Goal: Information Seeking & Learning: Find specific fact

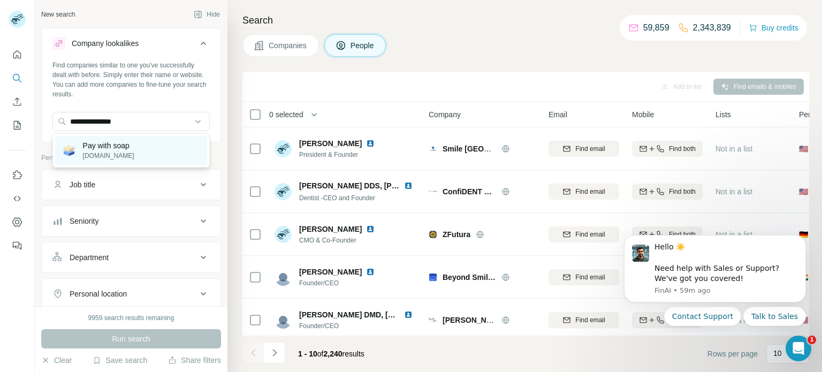
type input "**********"
click at [132, 149] on p "Pay with soap" at bounding box center [108, 145] width 51 height 11
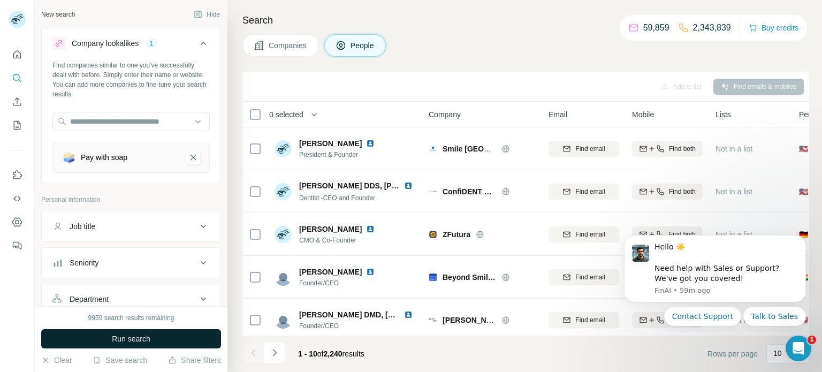
click at [167, 344] on button "Run search" at bounding box center [131, 338] width 180 height 19
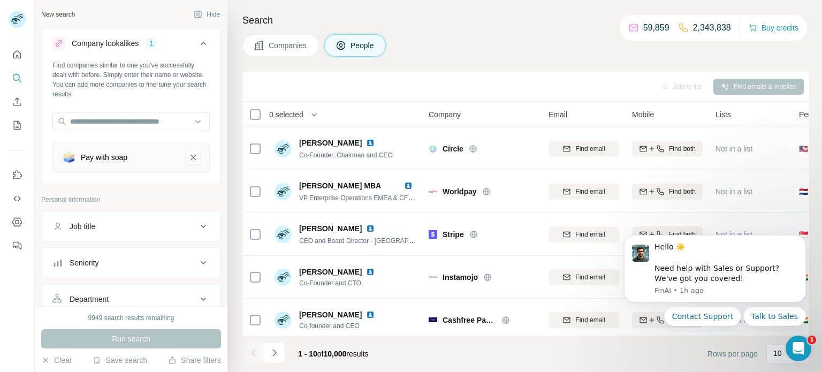
click at [288, 48] on span "Companies" at bounding box center [288, 45] width 39 height 11
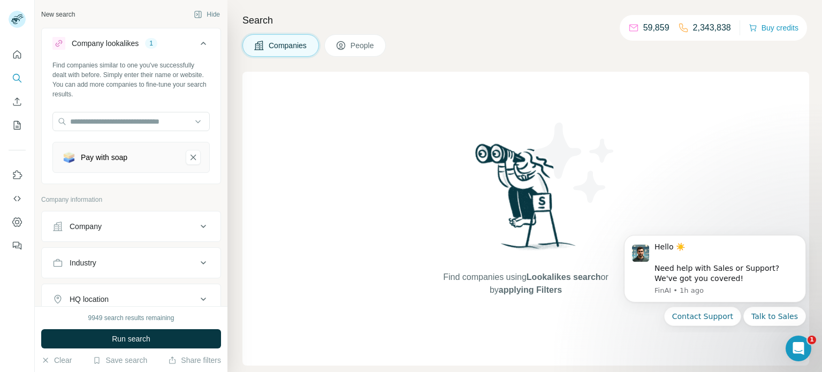
click at [145, 162] on div "Pay with soap" at bounding box center [120, 157] width 116 height 15
click at [181, 336] on button "Run search" at bounding box center [131, 338] width 180 height 19
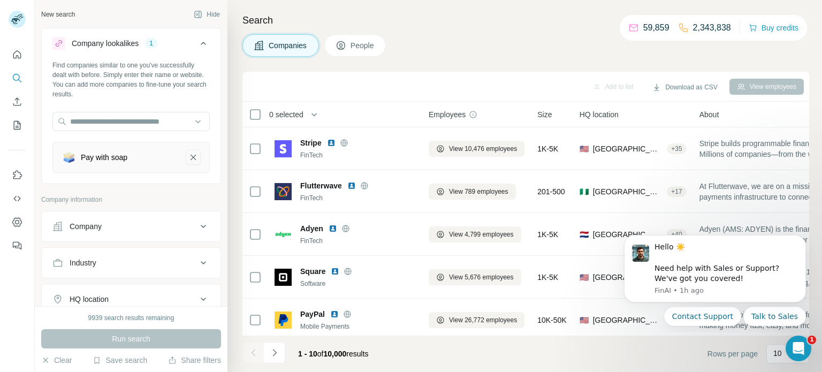
click at [193, 153] on icon "Pay with soap-remove-button" at bounding box center [193, 157] width 10 height 11
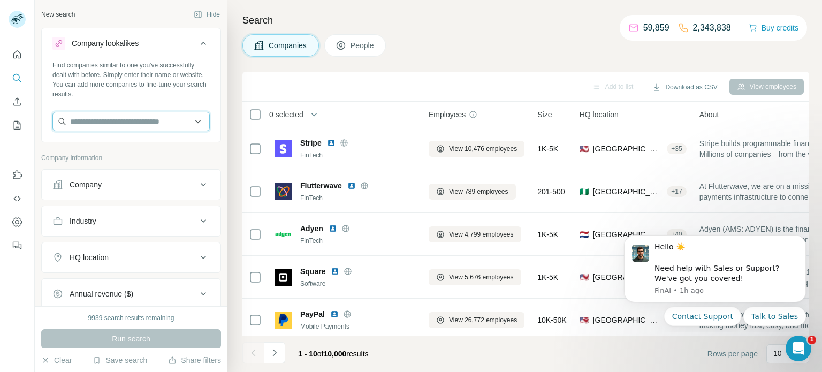
click at [126, 124] on input "text" at bounding box center [130, 121] width 157 height 19
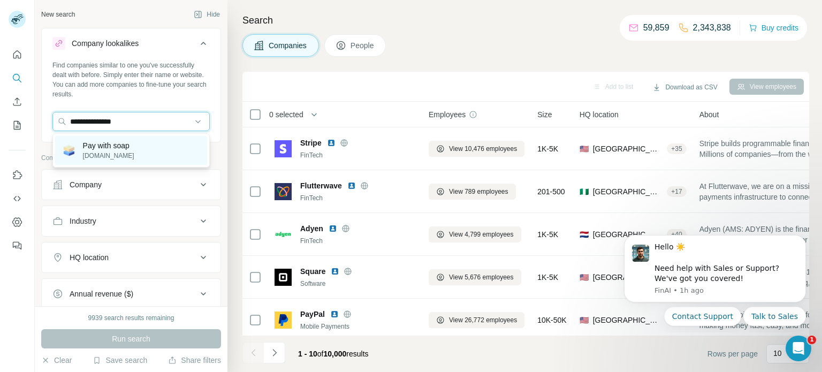
type input "**********"
click at [142, 147] on div "Pay with soap [DOMAIN_NAME]" at bounding box center [131, 150] width 152 height 29
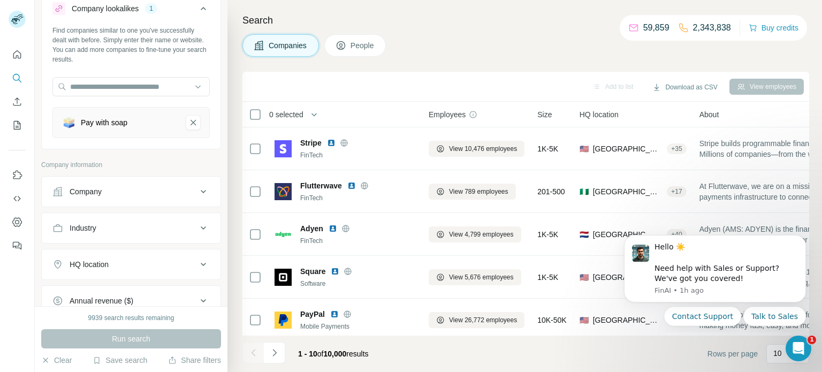
scroll to position [41, 0]
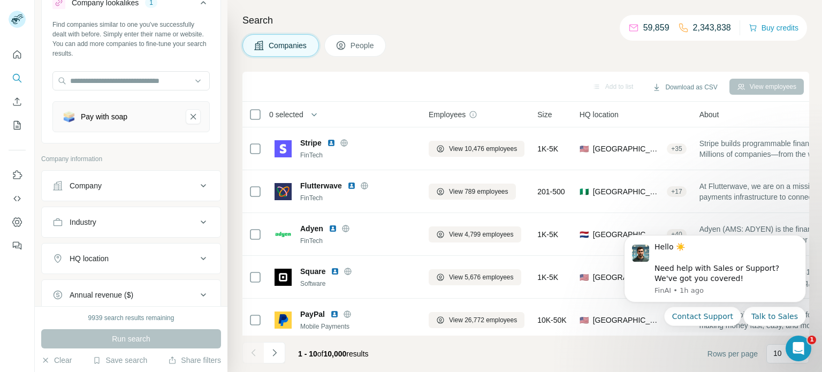
click at [112, 180] on div "Company" at bounding box center [124, 185] width 145 height 11
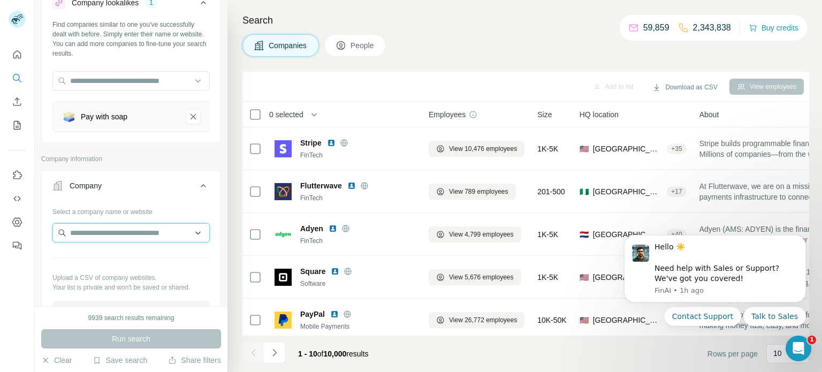
click at [116, 229] on input "text" at bounding box center [130, 232] width 157 height 19
paste input "**********"
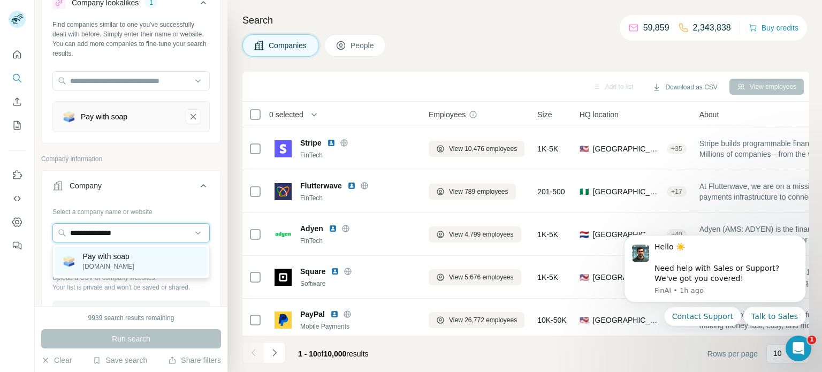
type input "**********"
click at [128, 252] on p "Pay with soap" at bounding box center [108, 256] width 51 height 11
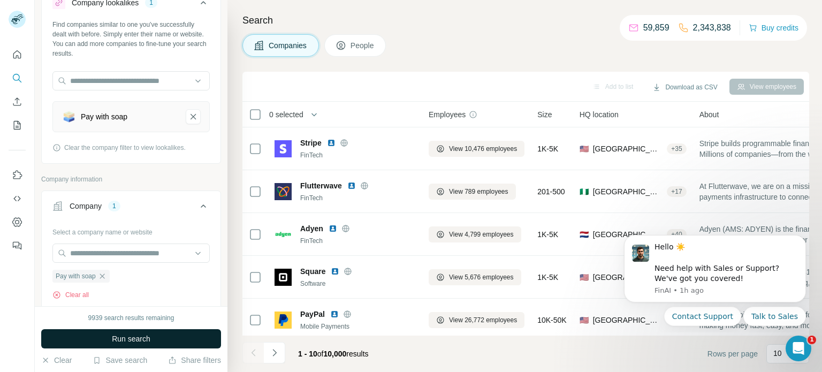
click at [144, 342] on span "Run search" at bounding box center [131, 339] width 39 height 11
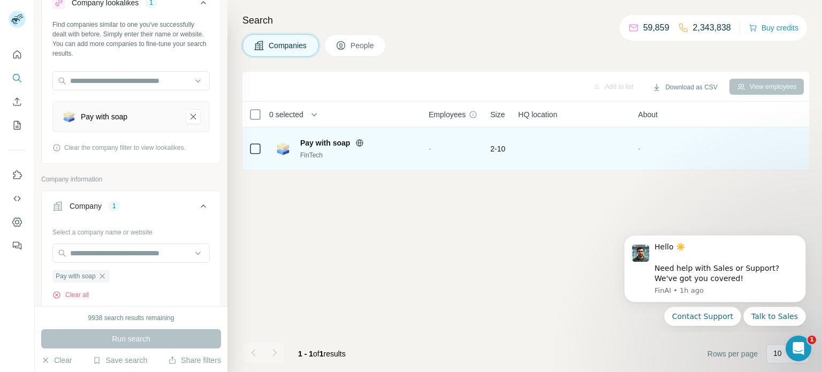
click at [291, 141] on img at bounding box center [283, 148] width 17 height 17
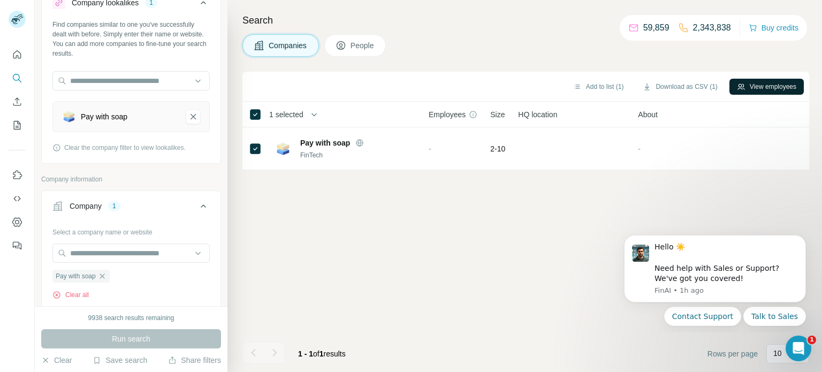
click at [741, 85] on icon "button" at bounding box center [741, 86] width 9 height 9
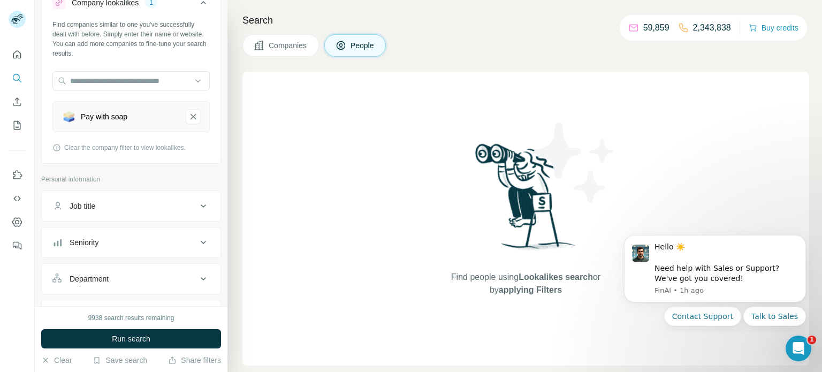
click at [288, 41] on span "Companies" at bounding box center [288, 45] width 39 height 11
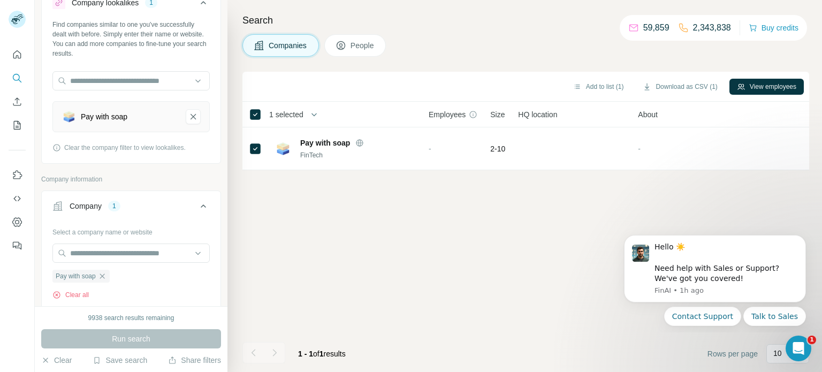
click at [369, 46] on span "People" at bounding box center [363, 45] width 25 height 11
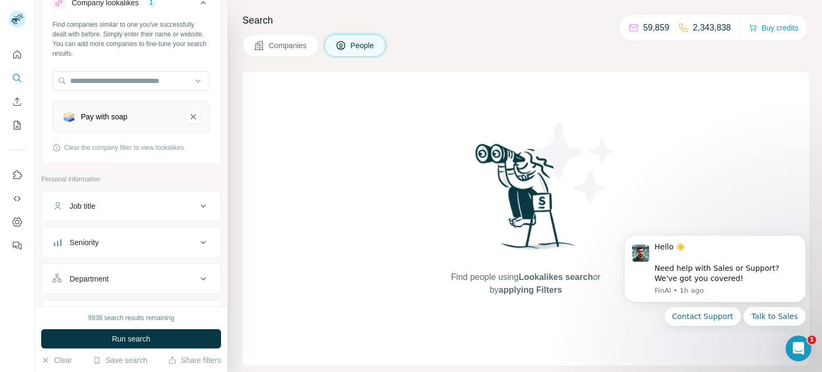
click at [294, 48] on span "Companies" at bounding box center [288, 45] width 39 height 11
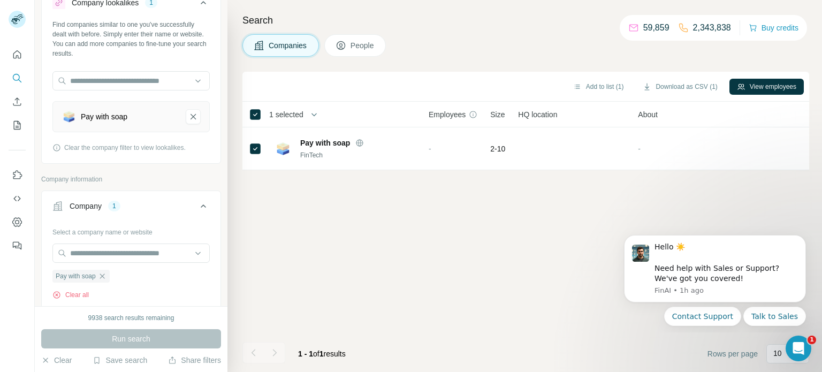
click at [362, 47] on span "People" at bounding box center [363, 45] width 25 height 11
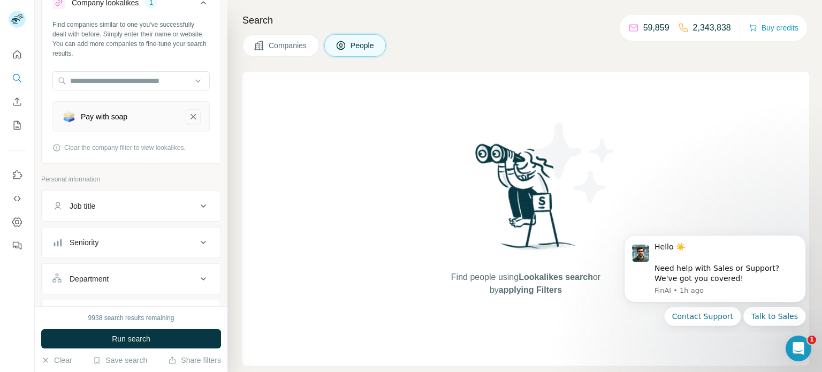
click at [192, 115] on icon "Pay with soap-remove-button" at bounding box center [193, 116] width 5 height 5
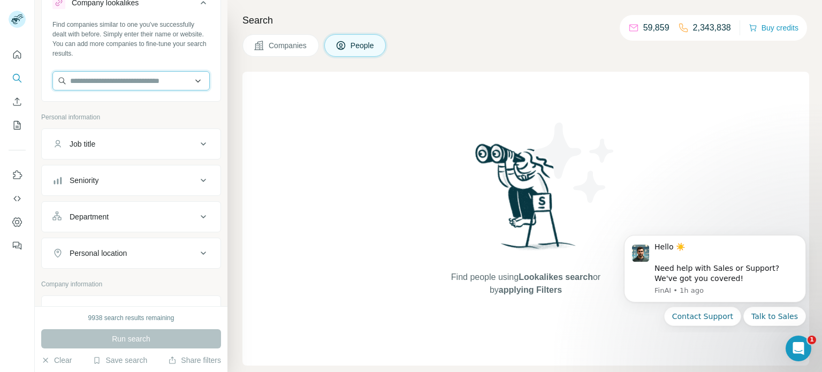
click at [142, 82] on input "text" at bounding box center [130, 80] width 157 height 19
click at [172, 152] on button "Job title" at bounding box center [131, 144] width 179 height 26
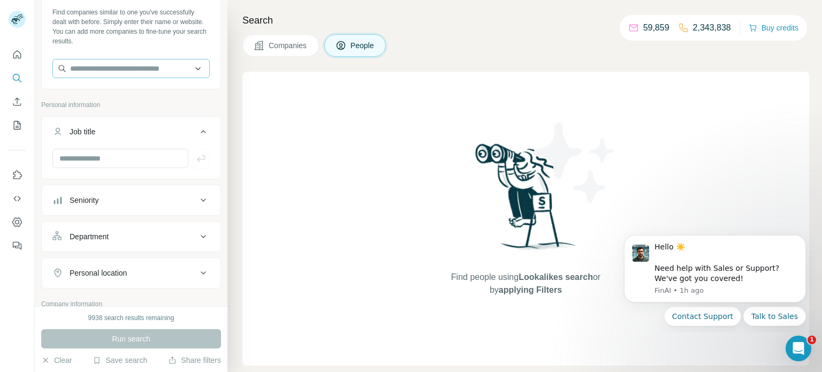
scroll to position [49, 0]
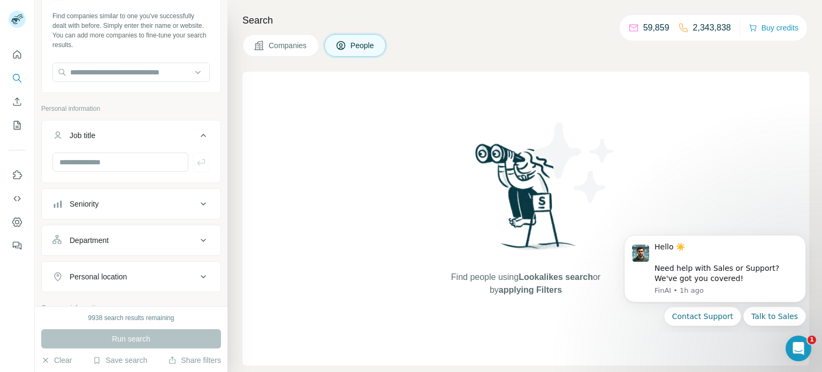
click at [151, 89] on div "Find companies similar to one you've successfully dealt with before. Simply ent…" at bounding box center [131, 50] width 179 height 79
click at [156, 81] on input "text" at bounding box center [130, 72] width 157 height 19
paste input "**********"
type input "**********"
click at [340, 40] on icon at bounding box center [341, 45] width 11 height 11
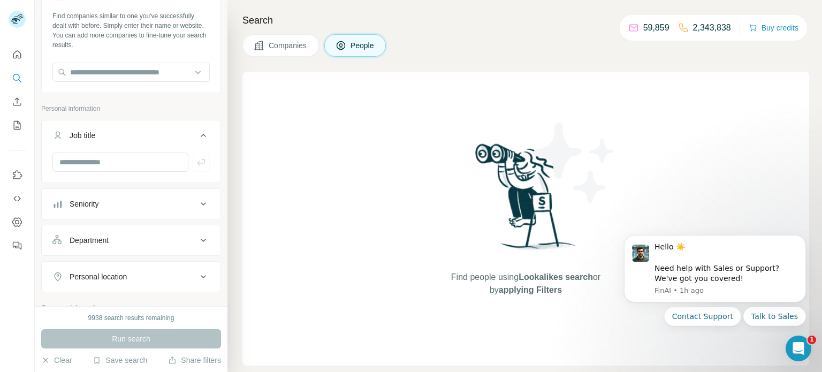
click at [362, 47] on span "People" at bounding box center [363, 45] width 25 height 11
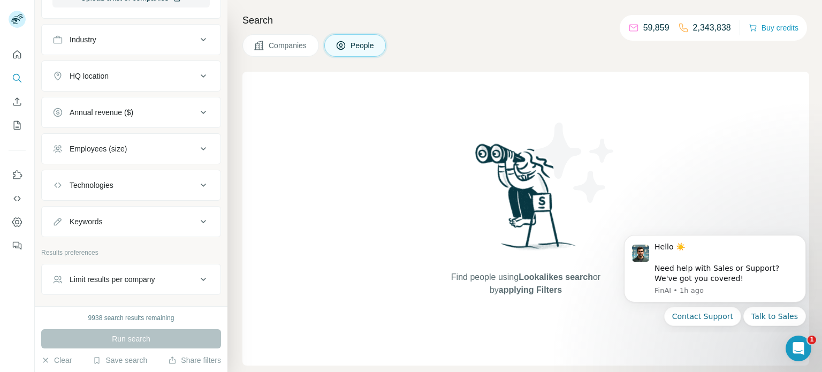
scroll to position [519, 0]
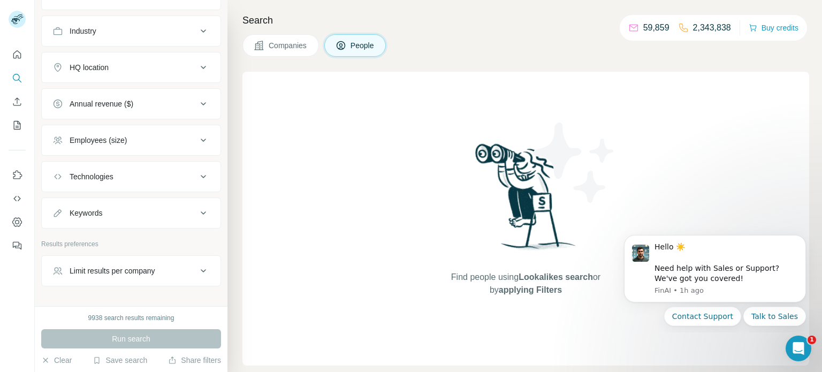
click at [162, 128] on button "Employees (size)" at bounding box center [131, 140] width 179 height 26
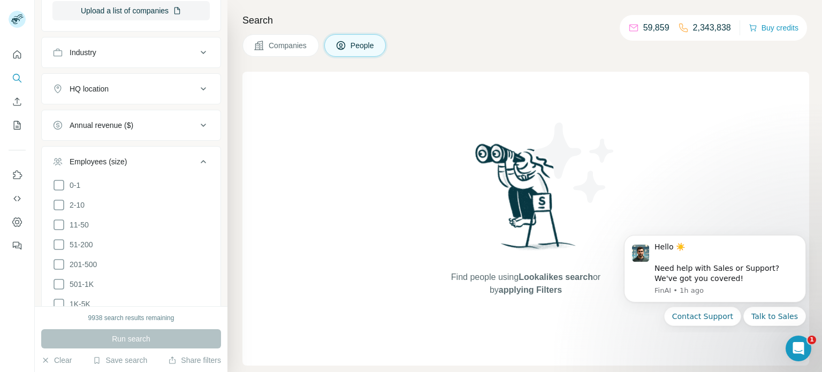
scroll to position [0, 0]
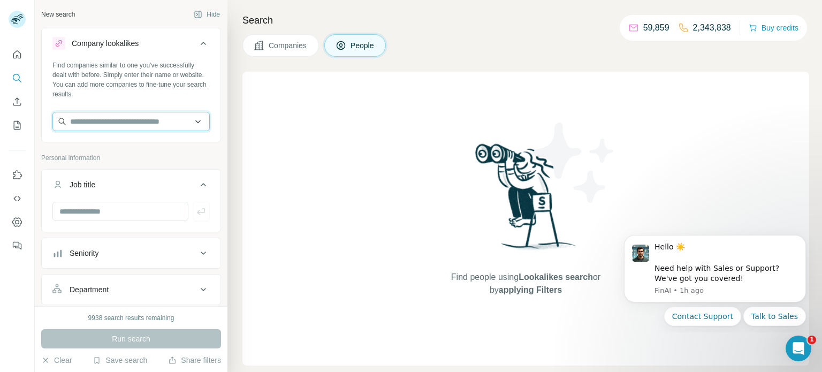
drag, startPoint x: 121, startPoint y: 127, endPoint x: 131, endPoint y: 118, distance: 13.7
click at [121, 127] on input "text" at bounding box center [130, 121] width 157 height 19
click at [145, 128] on input "text" at bounding box center [130, 121] width 157 height 19
click at [146, 126] on input "text" at bounding box center [130, 121] width 157 height 19
paste input "**********"
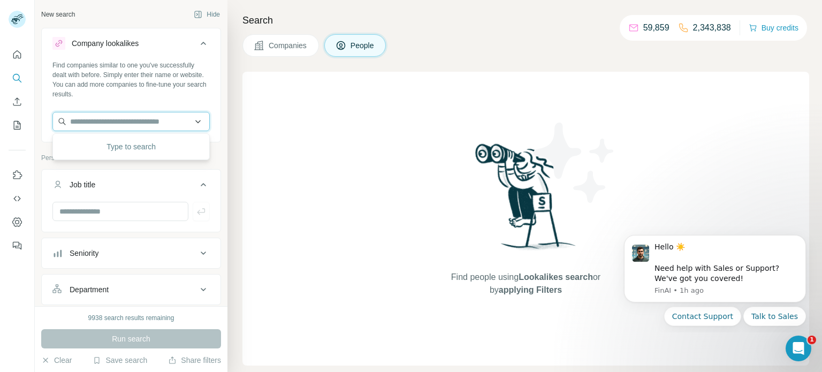
type input "**********"
click at [138, 202] on input "text" at bounding box center [120, 211] width 136 height 19
click at [182, 164] on div "Personal information" at bounding box center [131, 161] width 180 height 16
click at [278, 43] on span "Companies" at bounding box center [288, 45] width 39 height 11
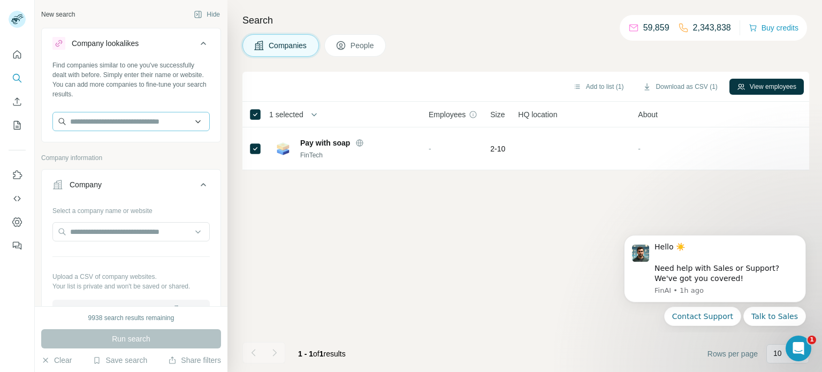
drag, startPoint x: 116, startPoint y: 133, endPoint x: 133, endPoint y: 122, distance: 20.0
click at [117, 133] on div "Find companies similar to one you've successfully dealt with before. Simply ent…" at bounding box center [131, 100] width 179 height 79
click at [133, 122] on input "text" at bounding box center [130, 121] width 157 height 19
paste input "**********"
type input "**********"
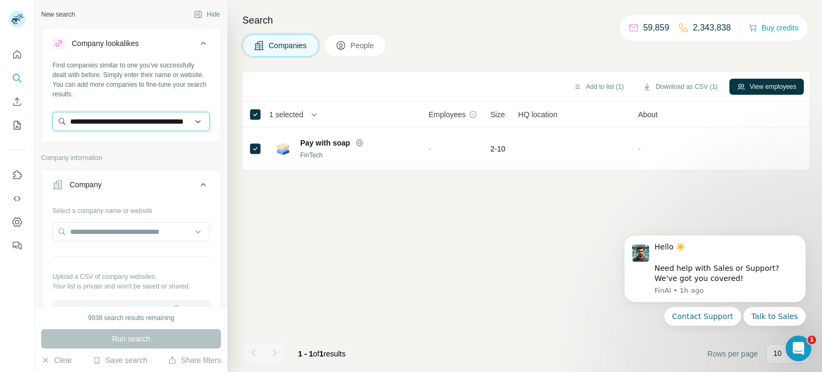
scroll to position [0, 33]
click at [132, 223] on input "text" at bounding box center [130, 231] width 157 height 19
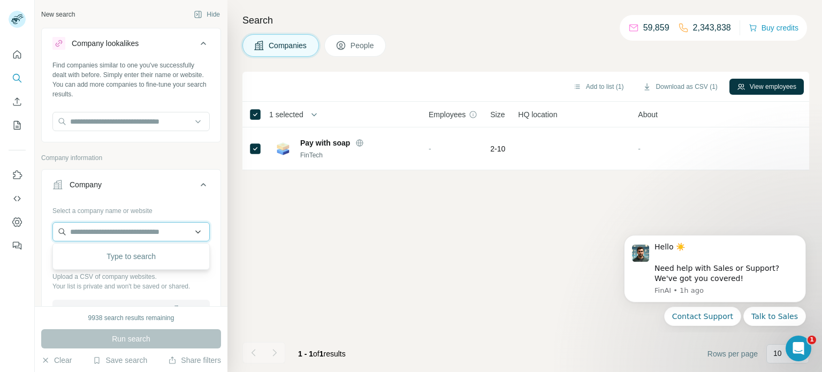
paste input "**********"
click at [133, 228] on input "**********" at bounding box center [130, 231] width 157 height 19
paste input "text"
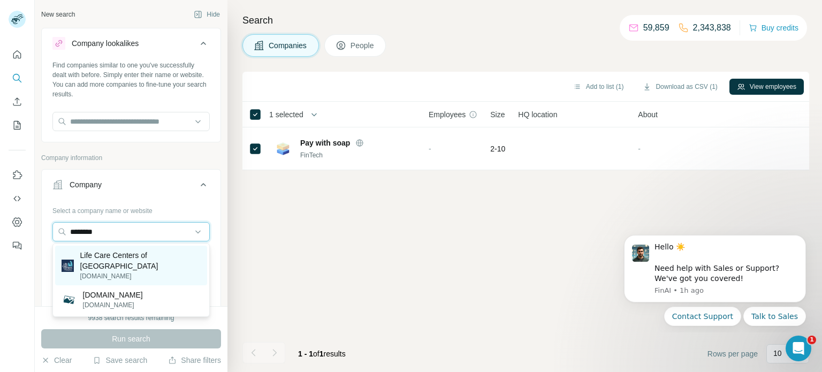
type input "********"
click at [148, 260] on p "Life Care Centers of [GEOGRAPHIC_DATA]" at bounding box center [140, 260] width 120 height 21
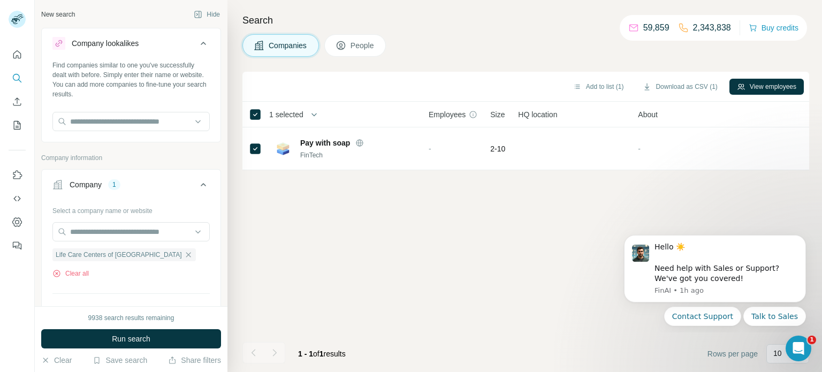
click at [140, 342] on span "Run search" at bounding box center [131, 339] width 39 height 11
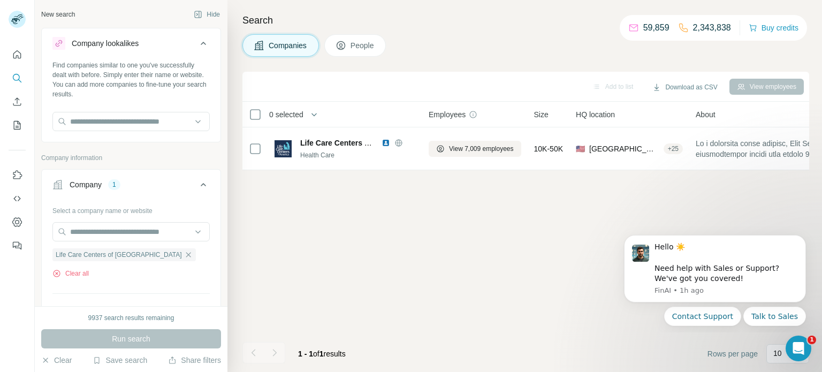
click at [258, 141] on div at bounding box center [255, 148] width 13 height 29
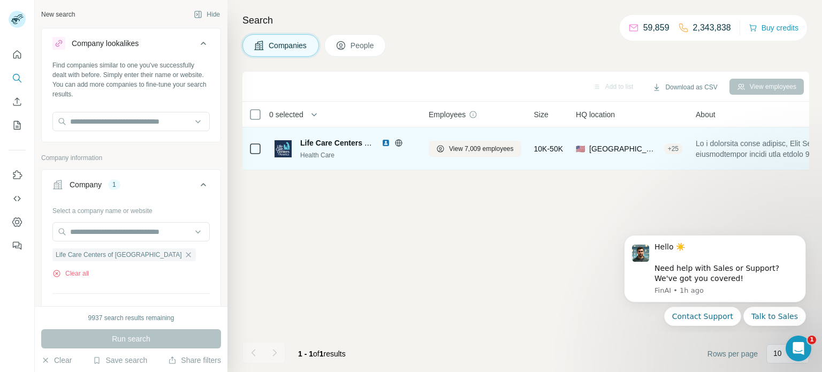
click at [361, 146] on span "Life Care Centers of [GEOGRAPHIC_DATA]" at bounding box center [377, 143] width 154 height 9
click at [260, 149] on div at bounding box center [255, 148] width 13 height 13
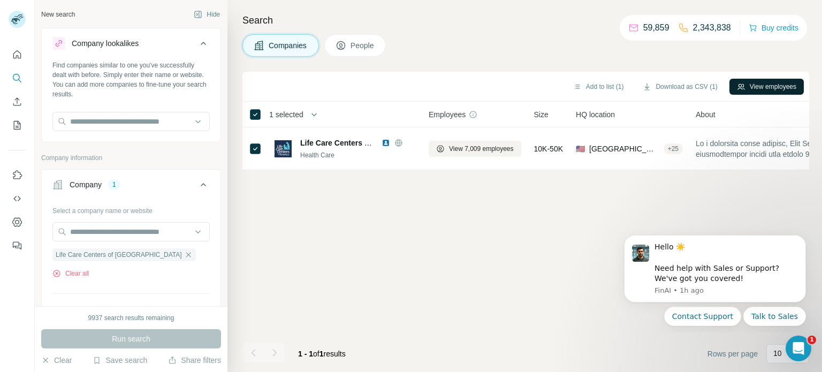
click at [755, 84] on button "View employees" at bounding box center [767, 87] width 74 height 16
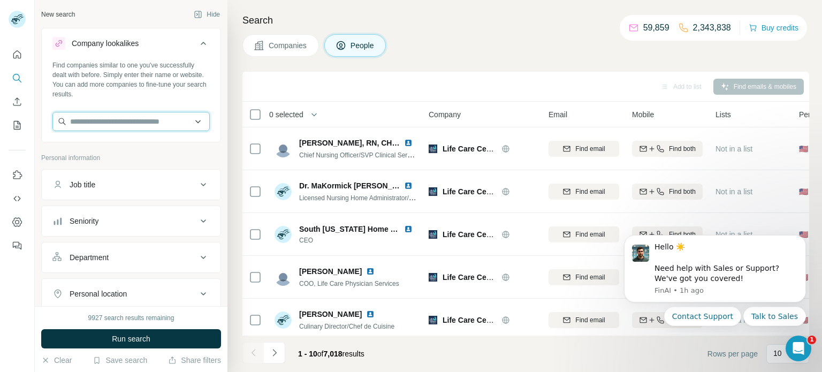
click at [146, 125] on input "text" at bounding box center [130, 121] width 157 height 19
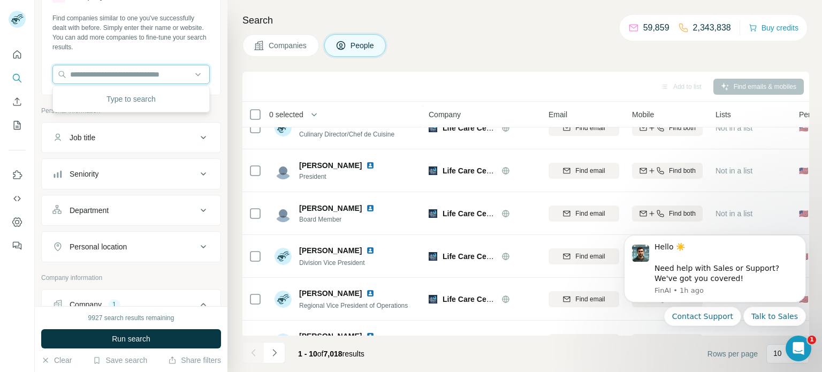
scroll to position [51, 0]
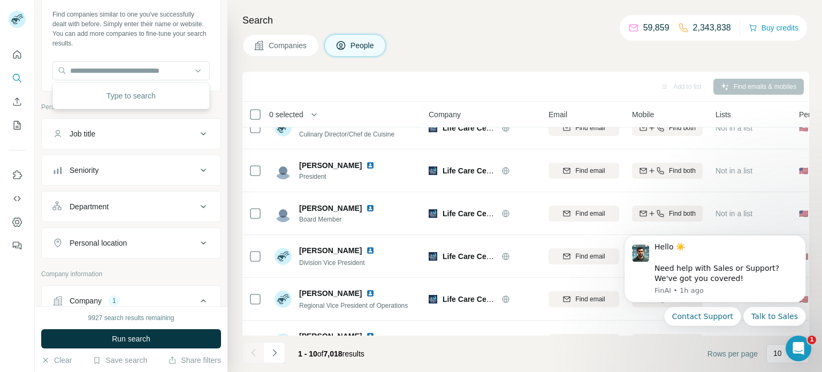
click at [184, 132] on div "Job title" at bounding box center [124, 133] width 145 height 11
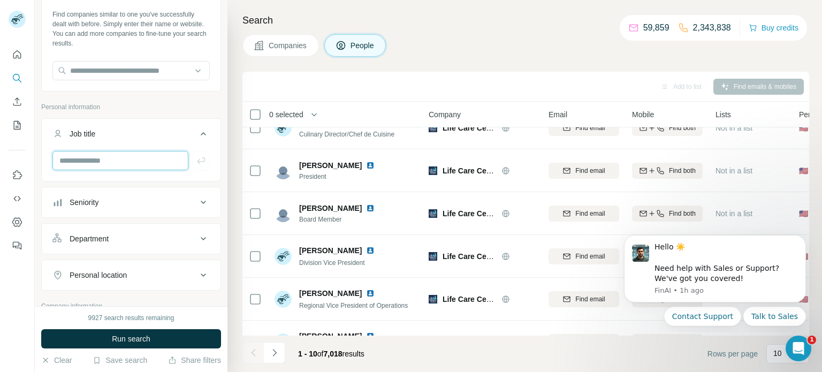
click at [120, 154] on input "text" at bounding box center [120, 160] width 136 height 19
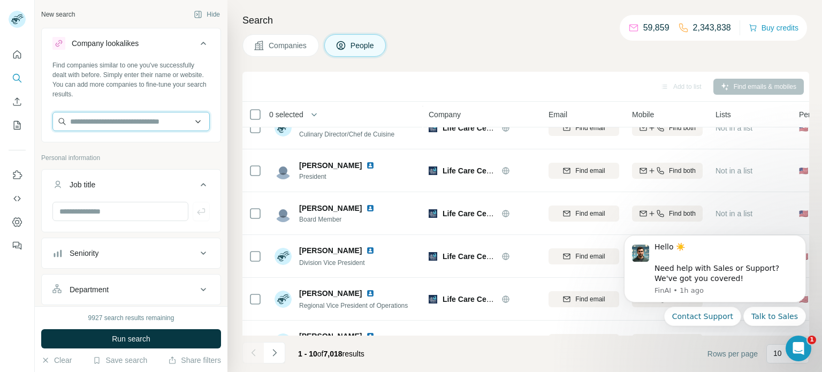
click at [137, 121] on input "text" at bounding box center [130, 121] width 157 height 19
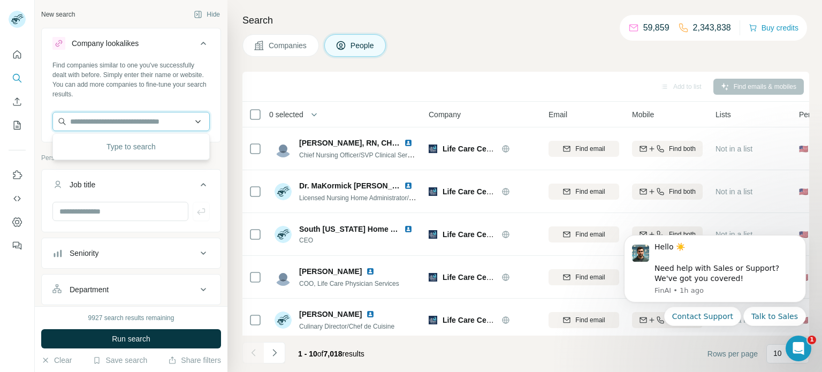
click at [156, 121] on input "text" at bounding box center [130, 121] width 157 height 19
